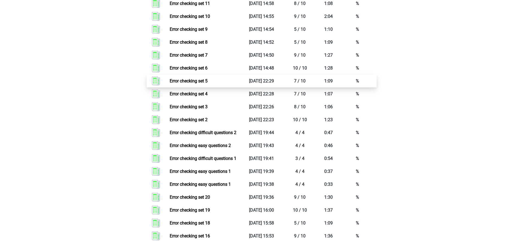
scroll to position [299, 0]
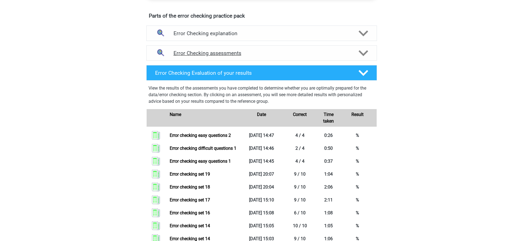
click at [286, 52] on h4 "Error Checking assessments" at bounding box center [262, 53] width 176 height 6
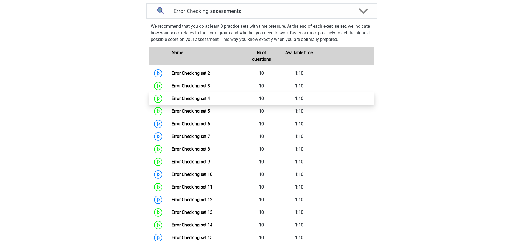
scroll to position [342, 0]
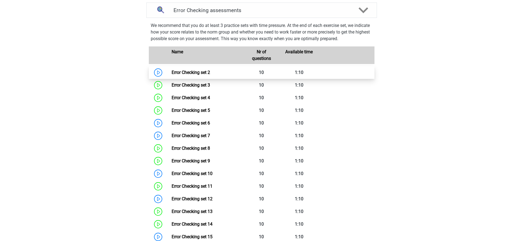
click at [199, 75] on link "Error Checking set 2" at bounding box center [191, 72] width 38 height 5
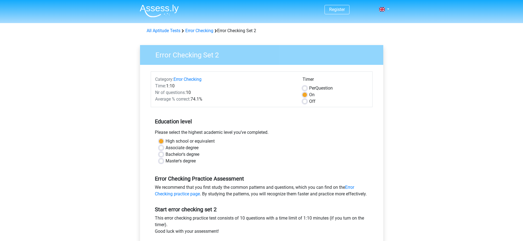
click at [309, 101] on label "Off" at bounding box center [312, 101] width 6 height 7
click at [303, 101] on input "Off" at bounding box center [305, 100] width 4 height 5
radio input "true"
click at [309, 96] on label "On" at bounding box center [311, 94] width 5 height 7
click at [305, 96] on input "On" at bounding box center [305, 93] width 4 height 5
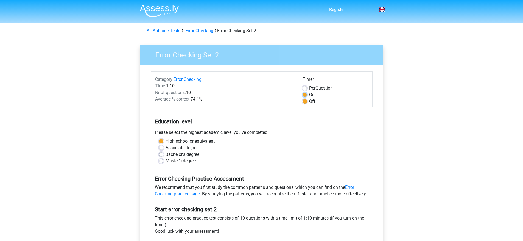
radio input "true"
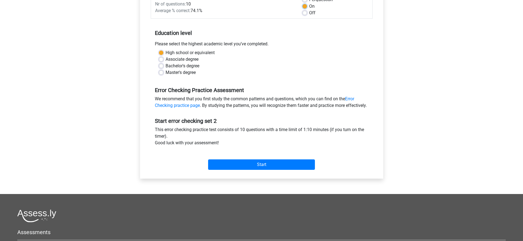
scroll to position [92, 0]
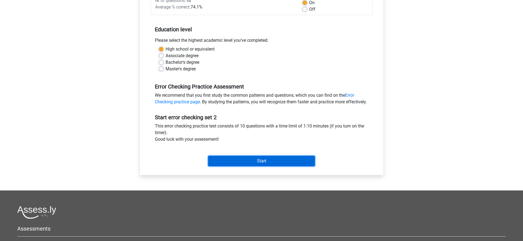
click at [255, 166] on input "Start" at bounding box center [261, 161] width 107 height 10
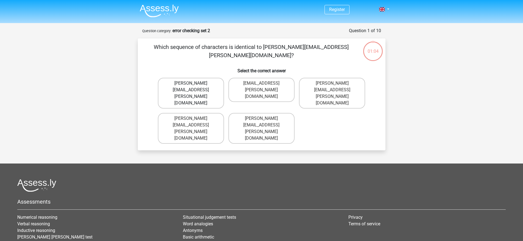
click at [208, 85] on label "Connor.Patterson@gmail.co.uk" at bounding box center [191, 93] width 66 height 31
click at [194, 85] on input "Connor.Patterson@gmail.co.uk" at bounding box center [193, 85] width 4 height 4
radio input "true"
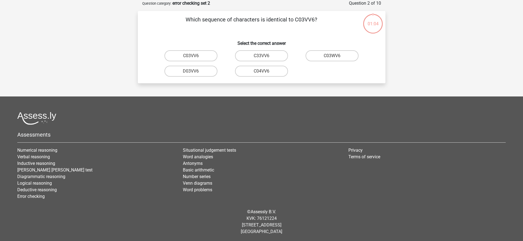
scroll to position [26, 0]
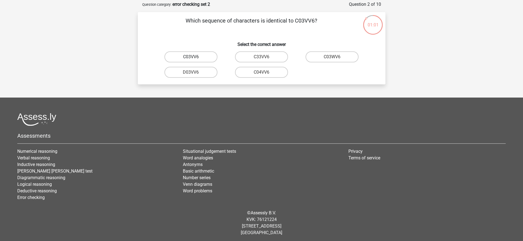
click at [202, 55] on label "C03VV6" at bounding box center [190, 56] width 53 height 11
click at [194, 57] on input "C03VV6" at bounding box center [193, 59] width 4 height 4
radio input "true"
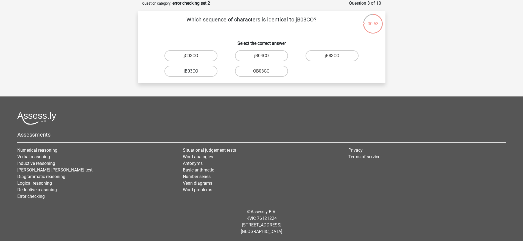
click at [205, 73] on label "jB03CO" at bounding box center [190, 71] width 53 height 11
click at [194, 73] on input "jB03CO" at bounding box center [193, 73] width 4 height 4
radio input "true"
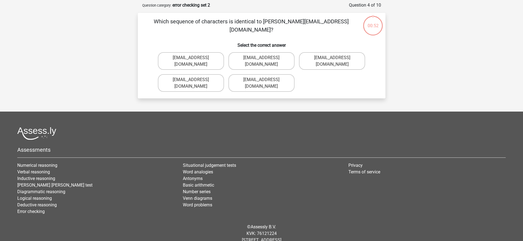
scroll to position [23, 0]
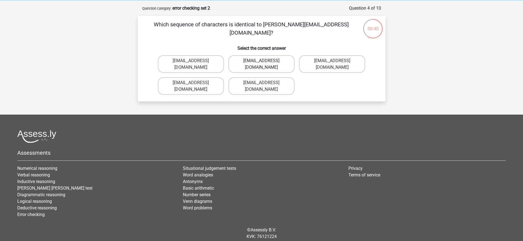
click at [281, 62] on label "Jack_Conley@hotmail.uk.com" at bounding box center [261, 64] width 66 height 18
click at [265, 62] on input "Jack_Conley@hotmail.uk.com" at bounding box center [263, 63] width 4 height 4
radio input "true"
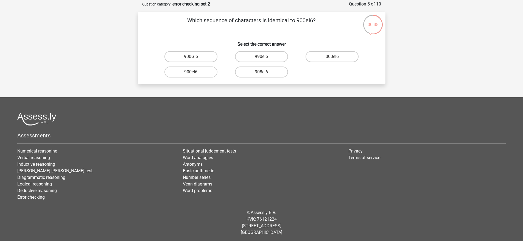
scroll to position [26, 0]
click at [196, 73] on label "900eI6" at bounding box center [190, 72] width 53 height 11
click at [194, 73] on input "900eI6" at bounding box center [193, 74] width 4 height 4
radio input "true"
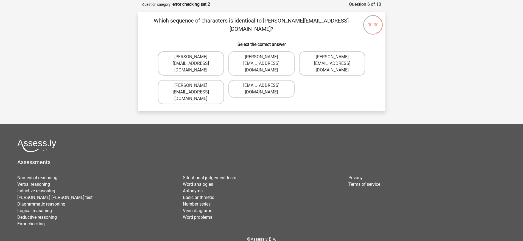
click at [257, 80] on label "Micheal_Meade@joymail.gr" at bounding box center [261, 89] width 66 height 18
click at [261, 85] on input "Micheal_Meade@joymail.gr" at bounding box center [263, 87] width 4 height 4
radio input "true"
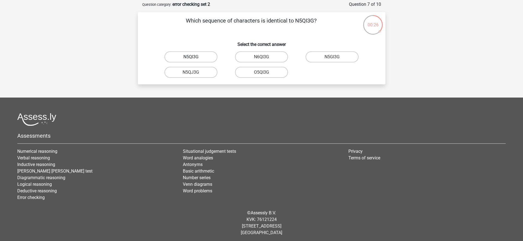
click at [204, 57] on label "N5QI3G" at bounding box center [190, 56] width 53 height 11
click at [194, 57] on input "N5QI3G" at bounding box center [193, 59] width 4 height 4
radio input "true"
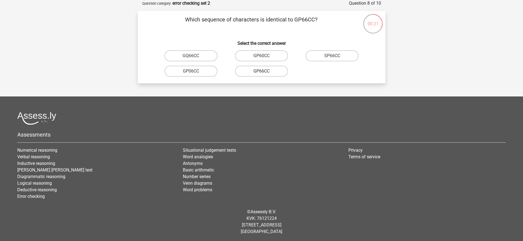
click at [266, 69] on label "GP66CC" at bounding box center [261, 71] width 53 height 11
click at [265, 71] on input "GP66CC" at bounding box center [263, 73] width 4 height 4
radio input "true"
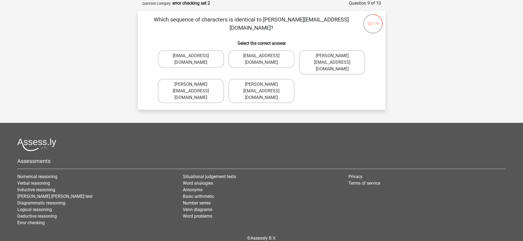
scroll to position [26, 0]
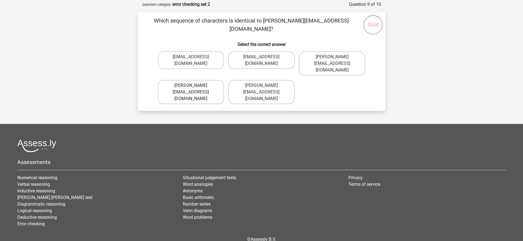
click at [216, 80] on label "Thomas_Mead@joinmail.uk.co" at bounding box center [191, 92] width 66 height 24
click at [194, 85] on input "Thomas_Mead@joinmail.uk.co" at bounding box center [193, 87] width 4 height 4
radio input "true"
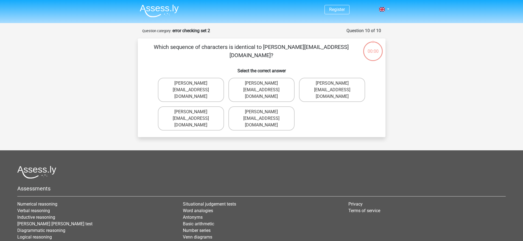
scroll to position [25, 0]
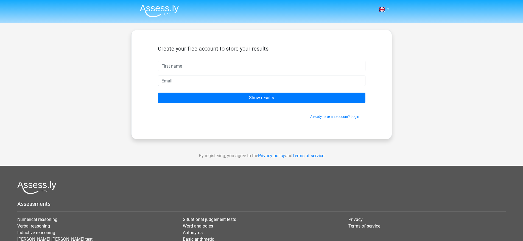
click at [199, 87] on form "Create your free account to store your results Show results Already have an acc…" at bounding box center [262, 82] width 208 height 74
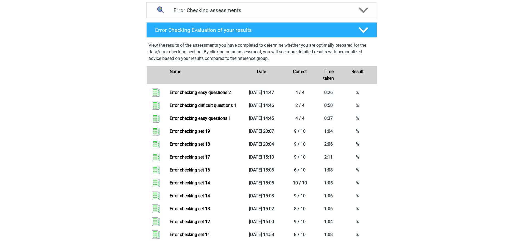
scroll to position [341, 0]
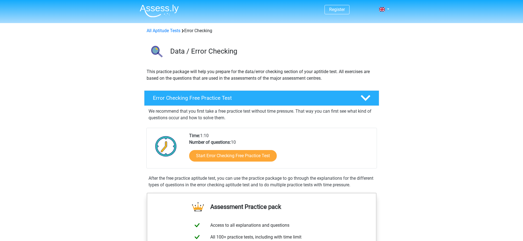
scroll to position [341, 0]
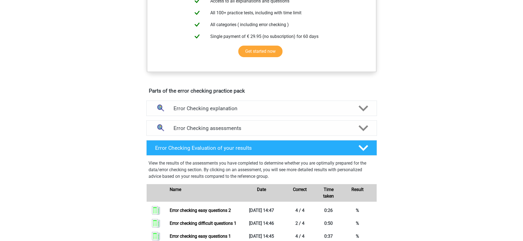
scroll to position [83, 0]
